Goal: Information Seeking & Learning: Learn about a topic

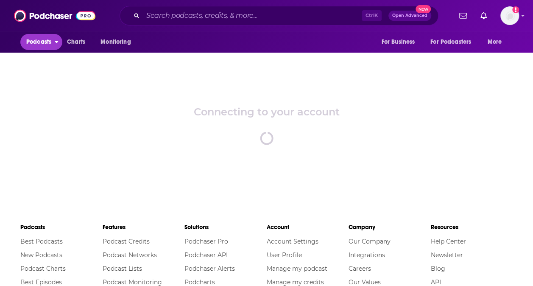
click at [56, 44] on span "open menu" at bounding box center [57, 40] width 4 height 10
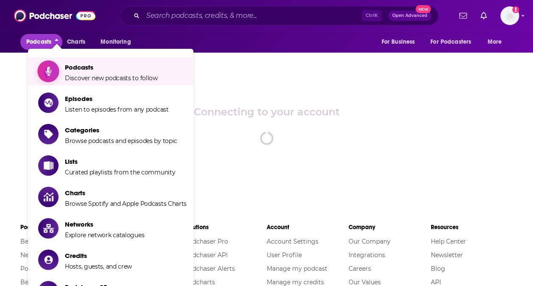
click at [85, 69] on span "Podcasts" at bounding box center [111, 67] width 93 height 8
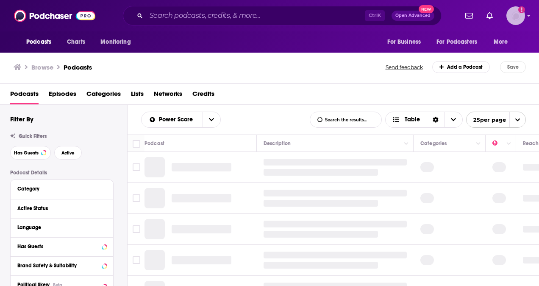
click at [528, 16] on icon "Show profile menu" at bounding box center [528, 15] width 3 height 5
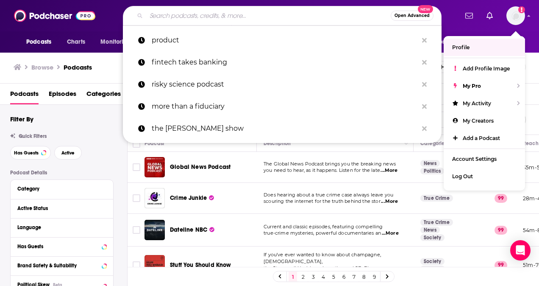
click at [168, 16] on input "Search podcasts, credits, & more..." at bounding box center [268, 16] width 245 height 14
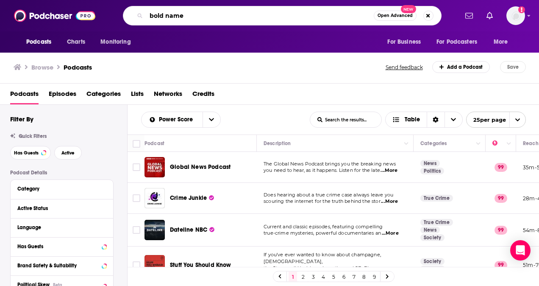
type input "bold names"
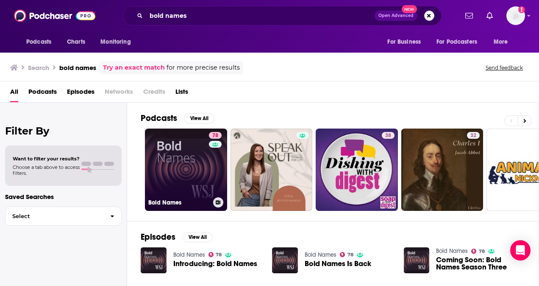
click at [206, 156] on link "78 Bold Names" at bounding box center [186, 169] width 82 height 82
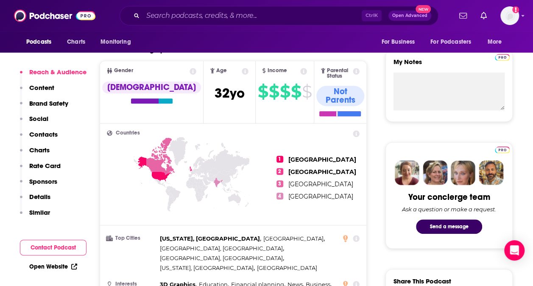
scroll to position [297, 0]
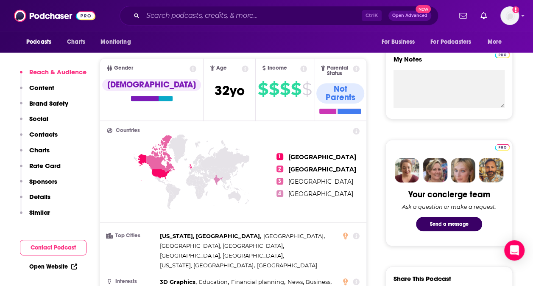
click at [60, 165] on p "Rate Card" at bounding box center [44, 165] width 31 height 8
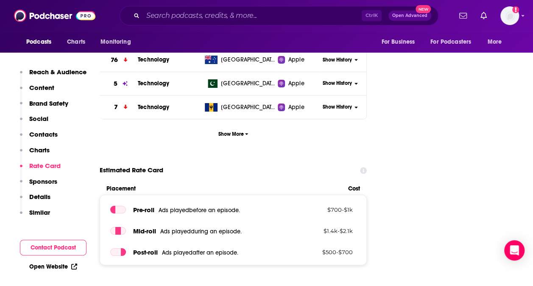
scroll to position [1425, 0]
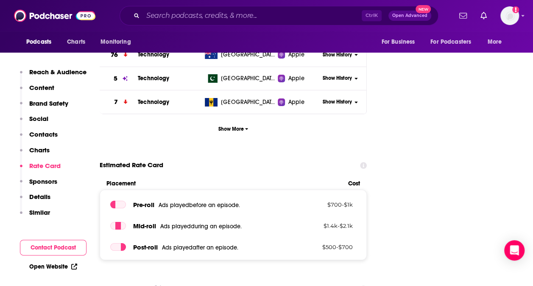
click at [44, 198] on p "Details" at bounding box center [39, 196] width 21 height 8
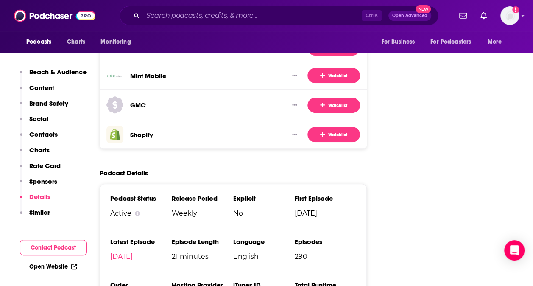
scroll to position [1690, 0]
